Goal: Transaction & Acquisition: Obtain resource

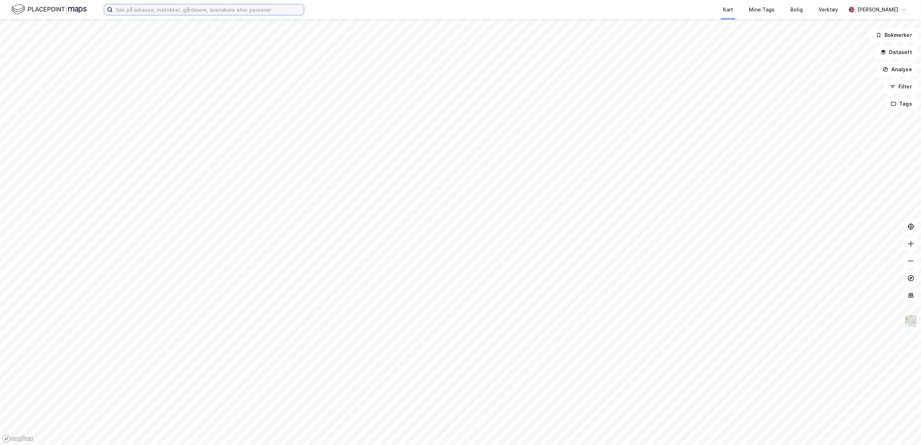
click at [262, 10] on input at bounding box center [208, 9] width 191 height 11
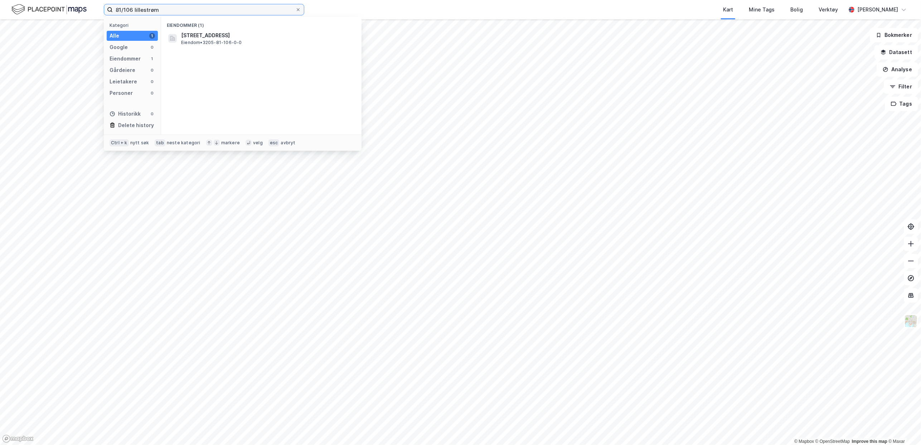
type input "81/106 lillestrøm"
click at [237, 35] on span "[STREET_ADDRESS]" at bounding box center [267, 35] width 172 height 9
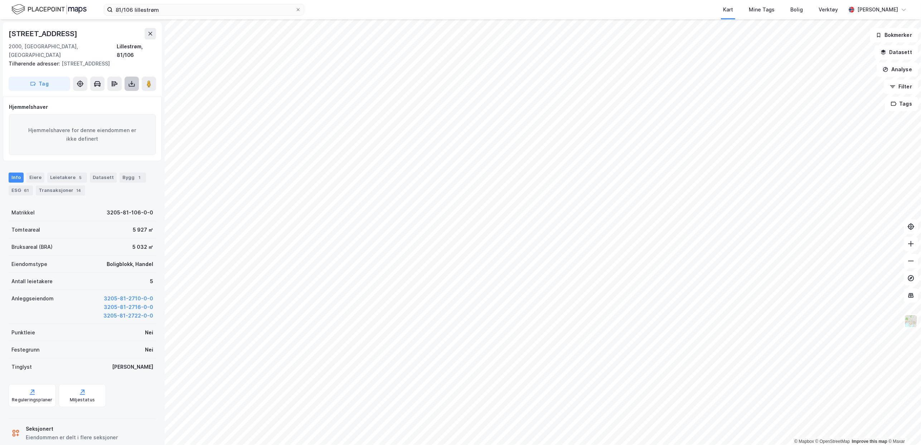
click at [134, 84] on icon at bounding box center [132, 85] width 6 height 3
click at [116, 95] on div "Last ned grunnbok" at bounding box center [97, 98] width 42 height 6
